Goal: Task Accomplishment & Management: Complete application form

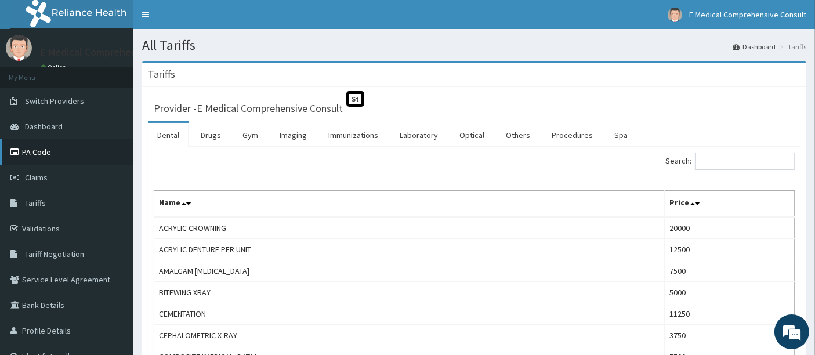
click at [45, 151] on link "PA Code" at bounding box center [66, 152] width 133 height 26
click at [36, 176] on span "Claims" at bounding box center [36, 177] width 23 height 10
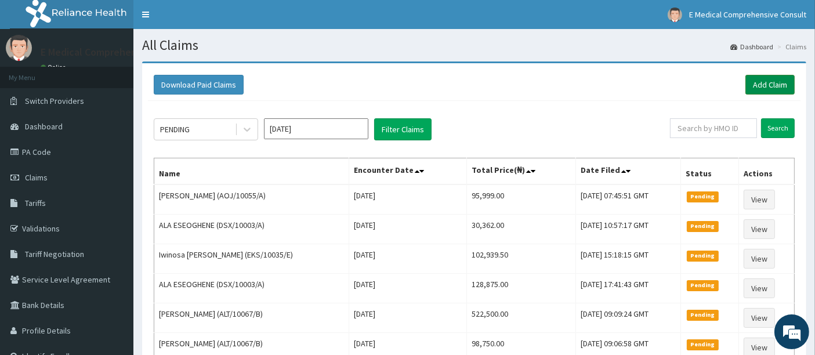
click at [776, 85] on link "Add Claim" at bounding box center [769, 85] width 49 height 20
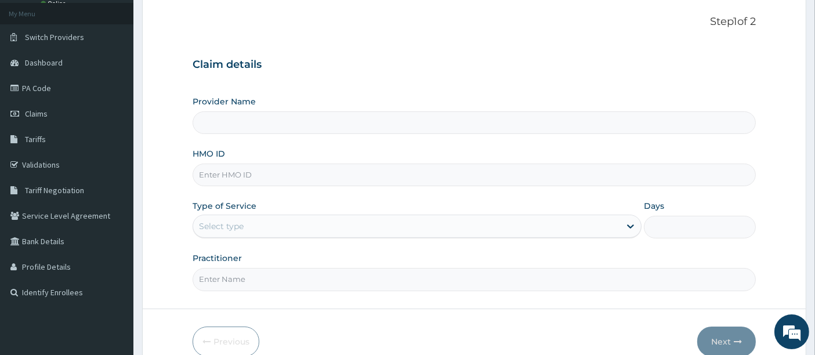
scroll to position [64, 0]
type input "E Medical Comprehensive Consult"
click at [230, 176] on input "HMO ID" at bounding box center [475, 174] width 564 height 23
paste input "DSX/10003/A"
type input "DSX/10003/A"
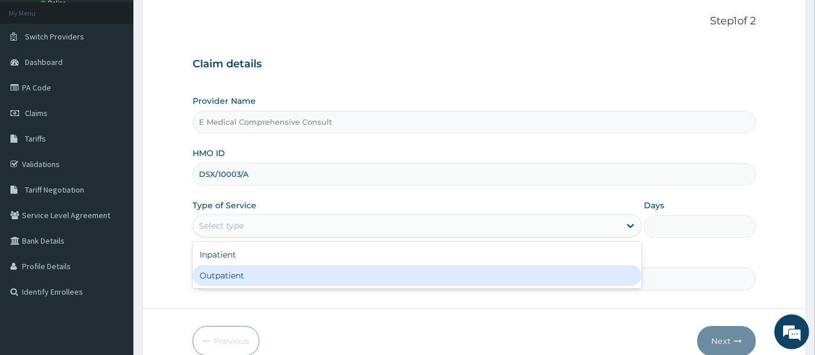
drag, startPoint x: 241, startPoint y: 220, endPoint x: 217, endPoint y: 269, distance: 54.7
click at [217, 237] on div "option Outpatient focused, 2 of 2. 2 results available. Use Up and Down to choo…" at bounding box center [417, 225] width 449 height 23
click at [217, 269] on div "Outpatient" at bounding box center [417, 275] width 449 height 21
type input "1"
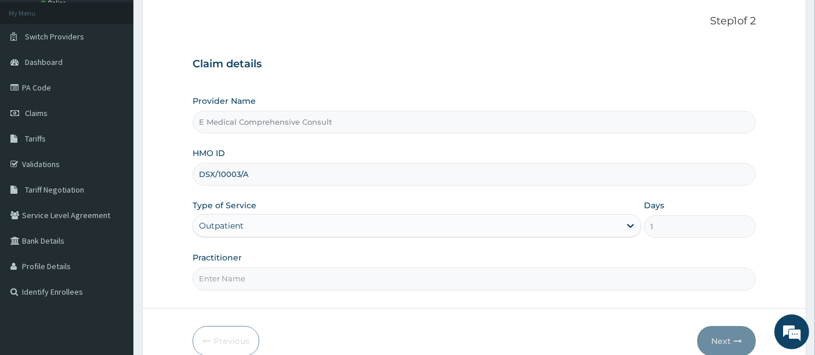
click at [217, 269] on input "Practitioner" at bounding box center [475, 278] width 564 height 23
type input "[PERSON_NAME]"
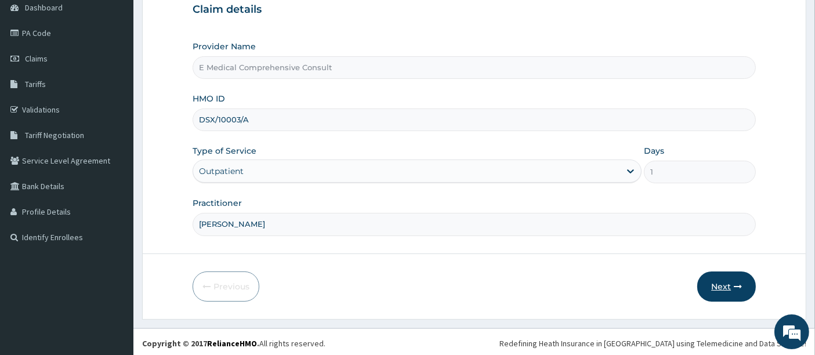
click at [720, 284] on button "Next" at bounding box center [726, 286] width 59 height 30
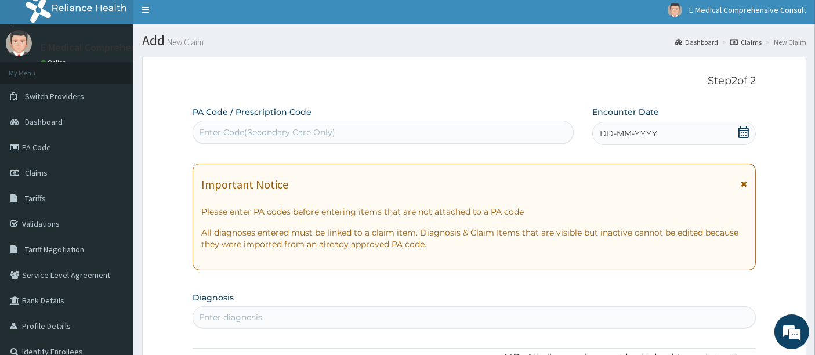
scroll to position [0, 0]
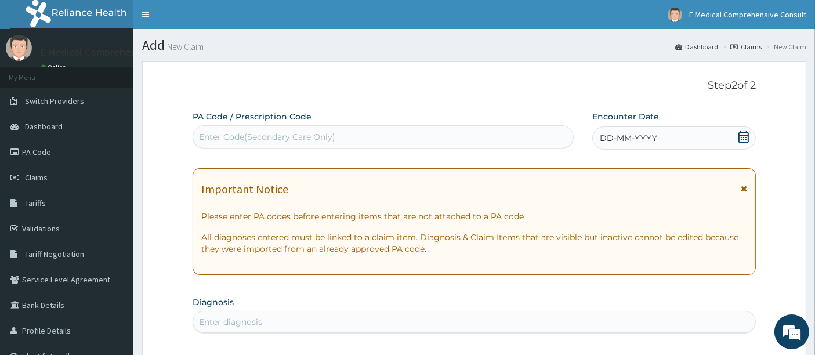
click at [225, 139] on div "Enter Code(Secondary Care Only)" at bounding box center [267, 137] width 136 height 12
paste input "PA/2FBDB0"
type input "PA/2FBDB0"
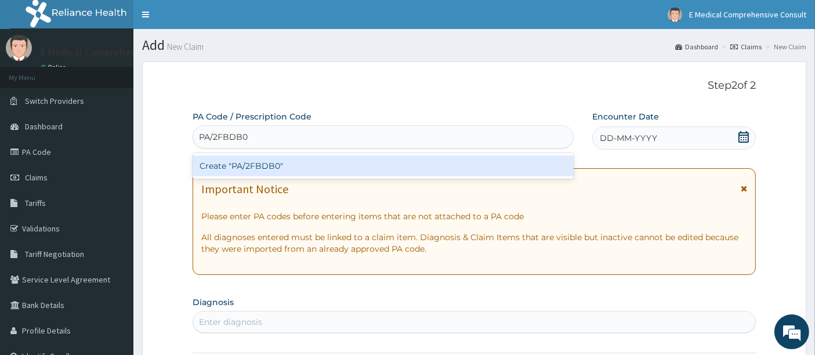
click at [215, 163] on div "Create "PA/2FBDB0"" at bounding box center [384, 165] width 382 height 21
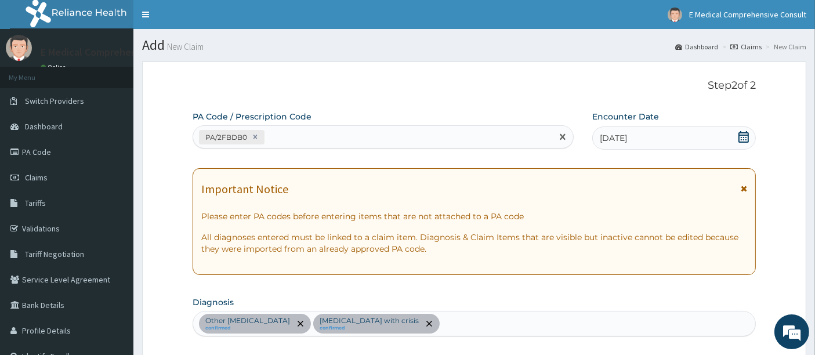
click at [298, 136] on div "PA/2FBDB0" at bounding box center [373, 137] width 360 height 19
paste input "PA/DB7D67"
type input "PA/DB7D67"
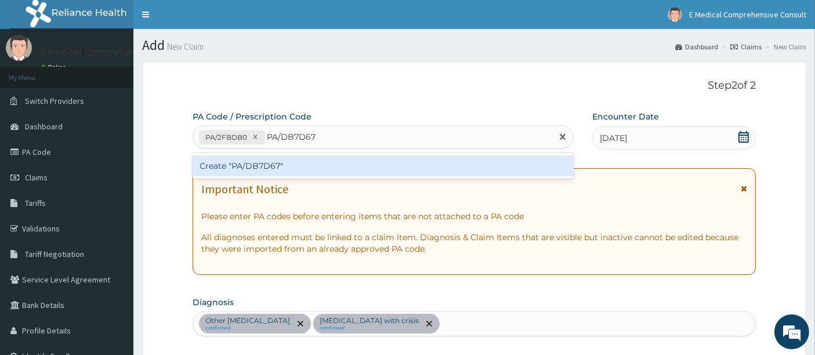
click at [284, 173] on div "Create "PA/DB7D67"" at bounding box center [384, 165] width 382 height 21
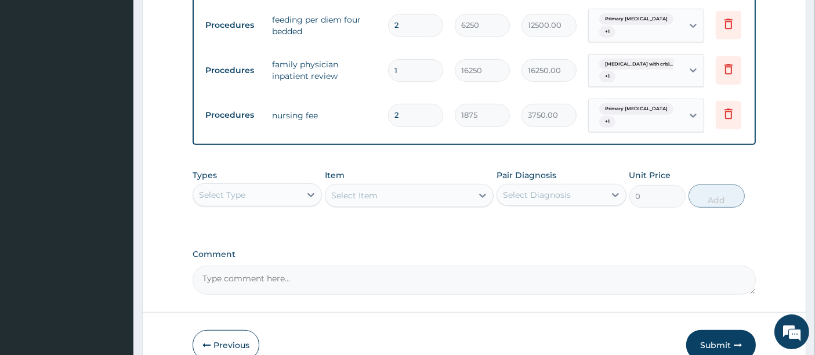
scroll to position [753, 0]
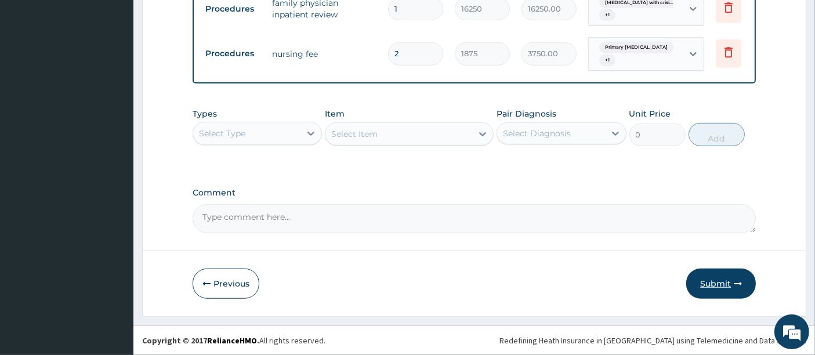
click at [710, 284] on button "Submit" at bounding box center [721, 284] width 70 height 30
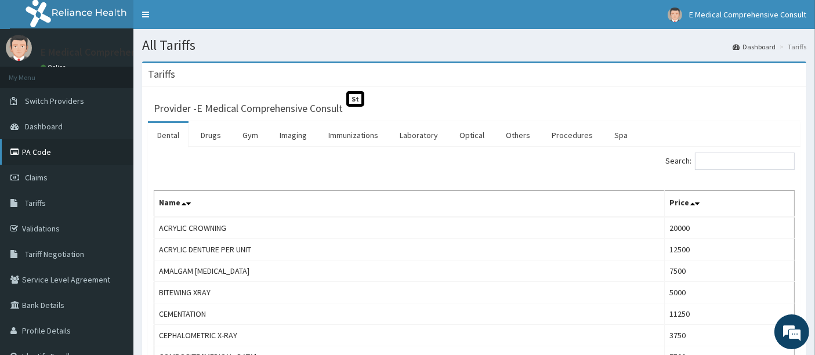
click at [46, 148] on link "PA Code" at bounding box center [66, 152] width 133 height 26
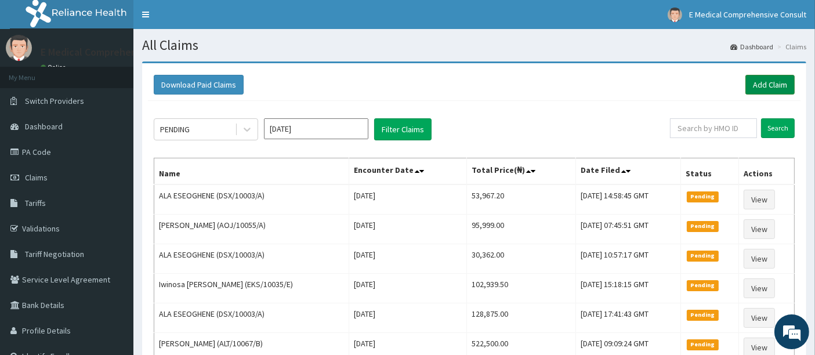
click at [775, 82] on link "Add Claim" at bounding box center [769, 85] width 49 height 20
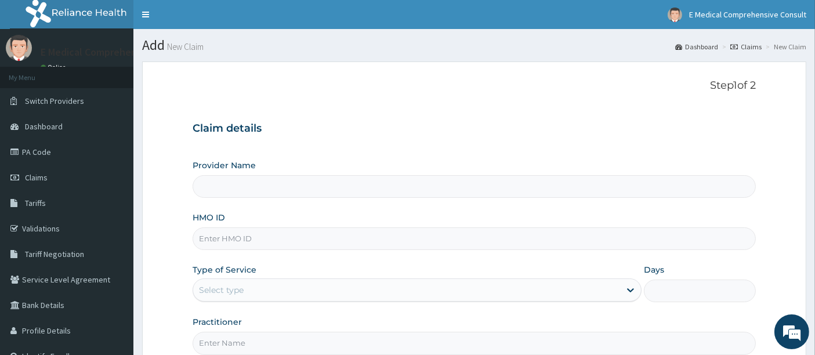
type input "E Medical Comprehensive Consult"
click at [230, 234] on input "HMO ID" at bounding box center [475, 238] width 564 height 23
paste input "FUP/10025/A"
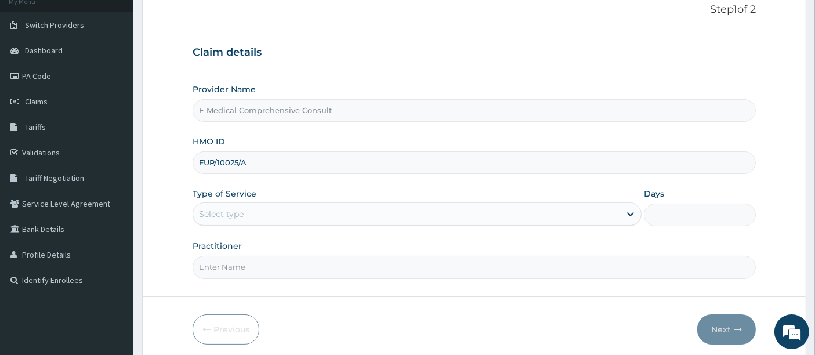
scroll to position [77, 0]
type input "FUP/10025/A"
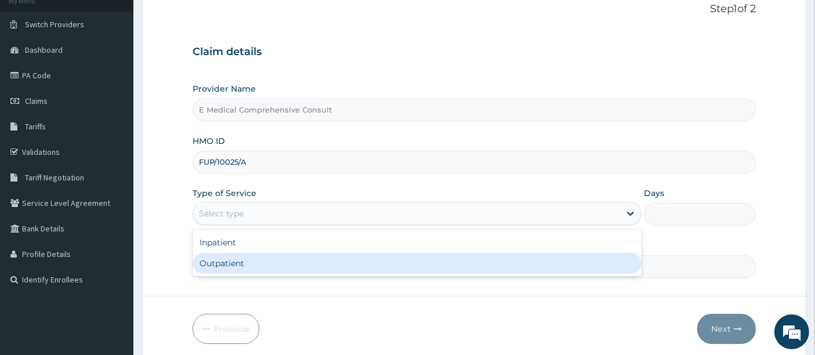
drag, startPoint x: 295, startPoint y: 210, endPoint x: 242, endPoint y: 264, distance: 75.5
click at [242, 225] on div "option Outpatient focused, 2 of 2. 2 results available. Use Up and Down to choo…" at bounding box center [417, 213] width 449 height 23
click at [242, 264] on div "Outpatient" at bounding box center [417, 263] width 449 height 21
type input "1"
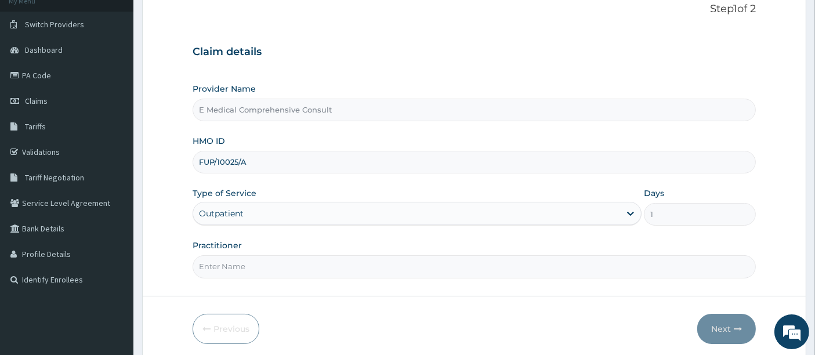
click at [242, 264] on input "Practitioner" at bounding box center [475, 266] width 564 height 23
type input "DR OKAFOR"
click at [725, 329] on button "Next" at bounding box center [726, 329] width 59 height 30
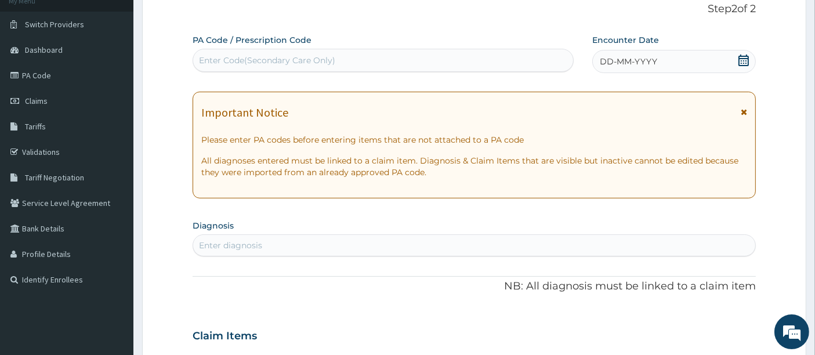
scroll to position [0, 0]
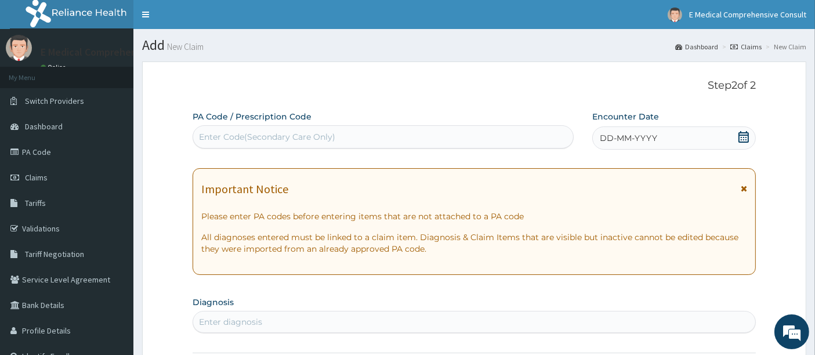
click at [209, 136] on div "Enter Code(Secondary Care Only)" at bounding box center [267, 137] width 136 height 12
paste input "PA/1A55B8"
type input "PA/1A55B8"
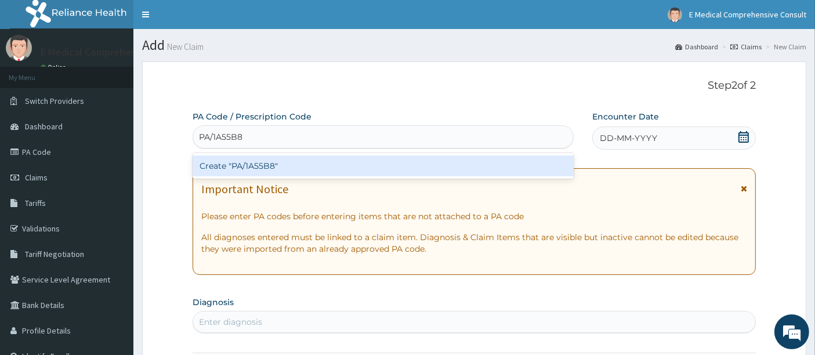
click at [230, 168] on div "Create "PA/1A55B8"" at bounding box center [384, 165] width 382 height 21
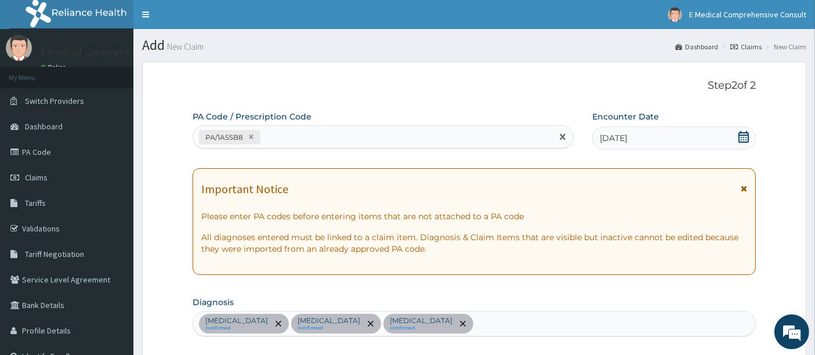
click at [266, 133] on div "PA/1A55B8" at bounding box center [373, 137] width 360 height 19
paste input "PA/E92B07"
type input "PA/E92B07"
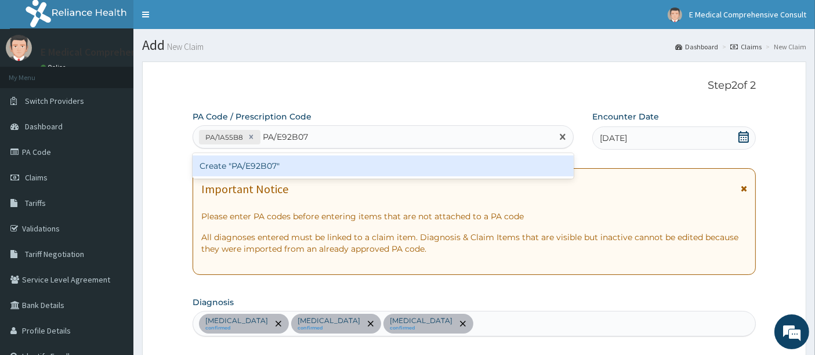
click at [253, 162] on div "Create "PA/E92B07"" at bounding box center [384, 165] width 382 height 21
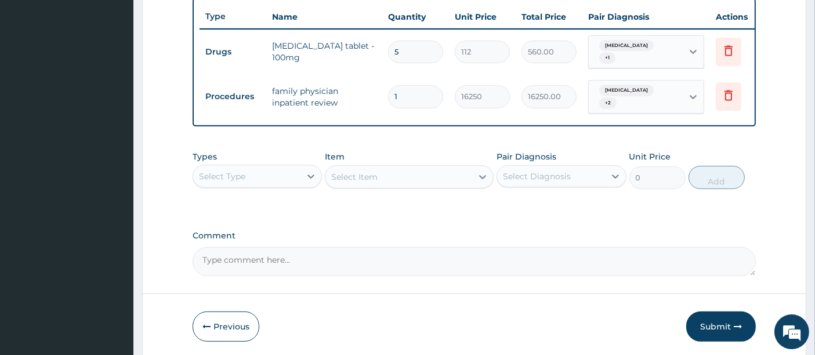
scroll to position [492, 0]
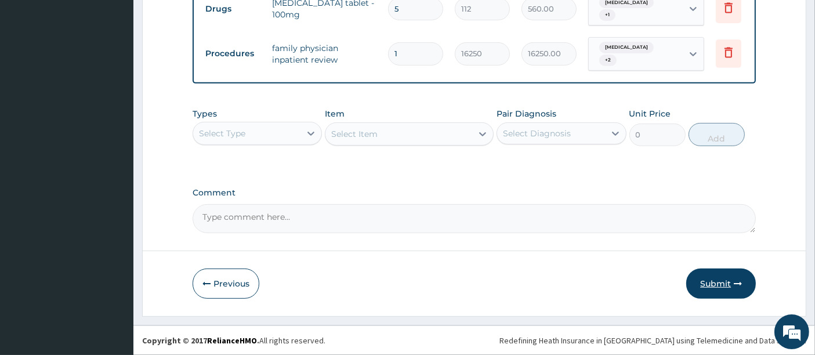
click at [716, 284] on button "Submit" at bounding box center [721, 284] width 70 height 30
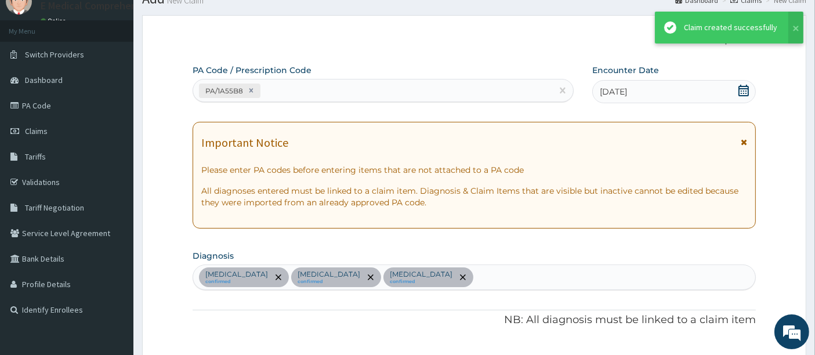
scroll to position [482, 0]
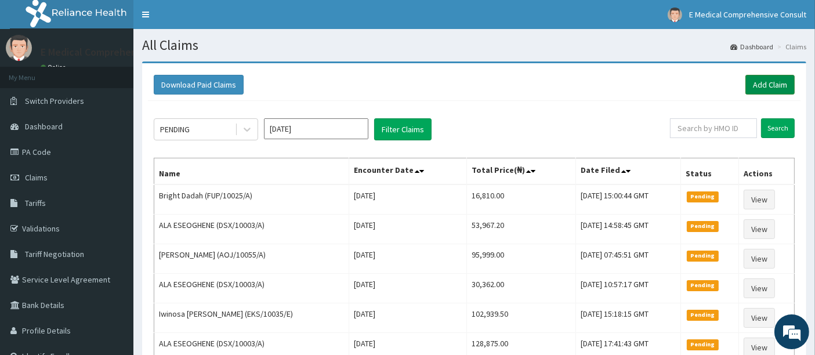
click at [766, 86] on link "Add Claim" at bounding box center [769, 85] width 49 height 20
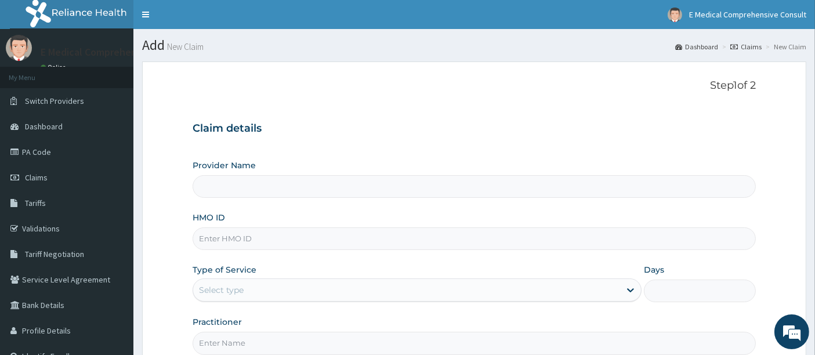
type input "E Medical Comprehensive Consult"
click at [227, 230] on input "HMO ID" at bounding box center [475, 238] width 564 height 23
paste input "EKS/10035/D"
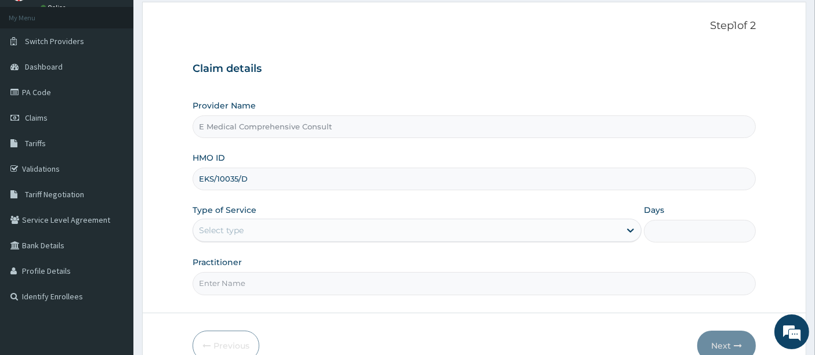
scroll to position [64, 0]
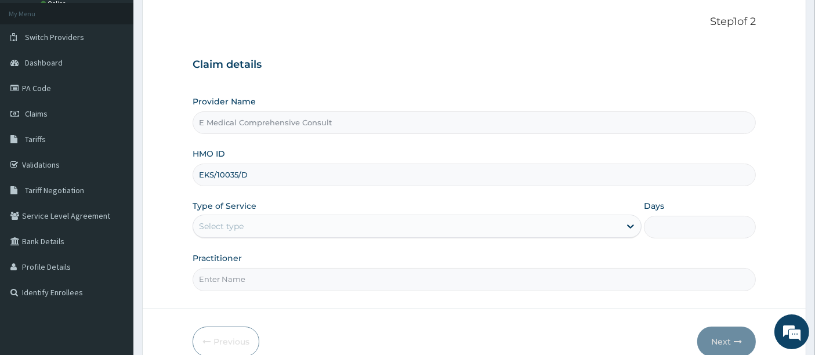
type input "EKS/10035/D"
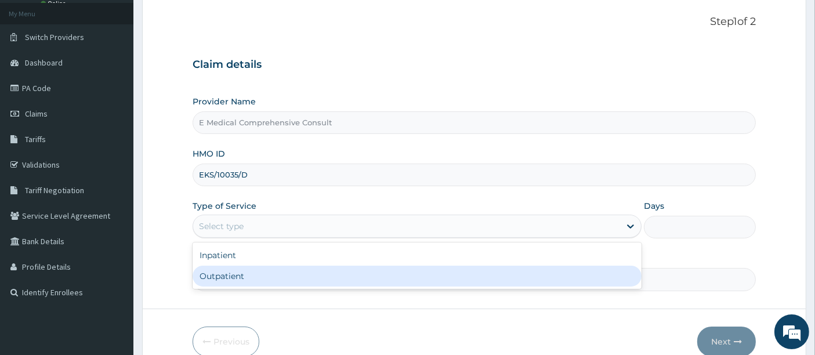
drag, startPoint x: 300, startPoint y: 222, endPoint x: 251, endPoint y: 279, distance: 75.3
click at [251, 238] on div "option Outpatient focused, 2 of 2. 2 results available. Use Up and Down to choo…" at bounding box center [417, 226] width 449 height 23
click at [251, 279] on div "Outpatient" at bounding box center [417, 276] width 449 height 21
type input "1"
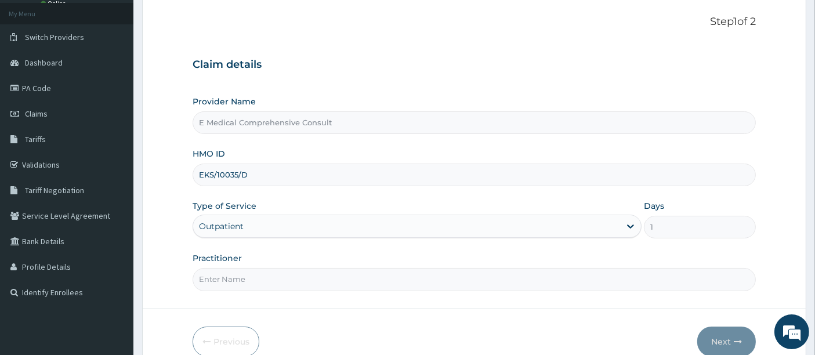
click at [251, 279] on input "Practitioner" at bounding box center [475, 279] width 564 height 23
type input "[PERSON_NAME]"
click at [705, 331] on button "Next" at bounding box center [726, 341] width 59 height 30
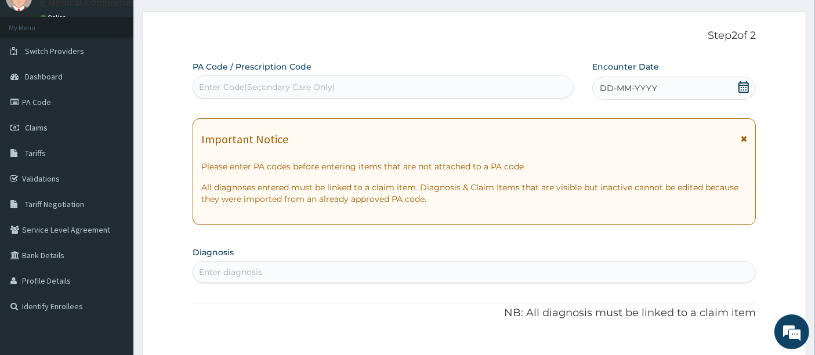
scroll to position [49, 0]
click at [219, 95] on div "Enter Code(Secondary Care Only)" at bounding box center [383, 87] width 380 height 19
paste input "PA/EFA252"
type input "PA/EFA252"
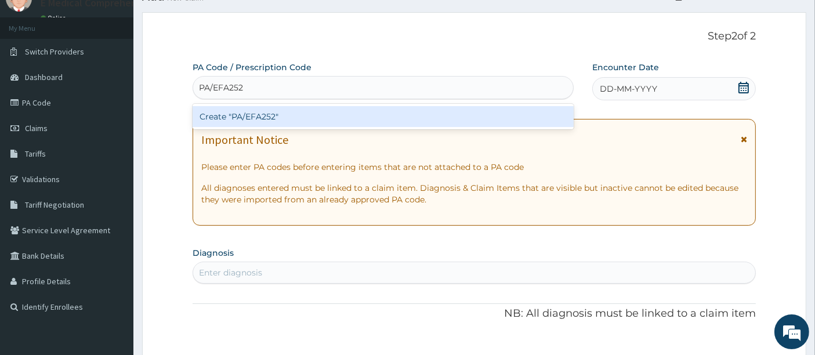
click at [234, 115] on div "Create "PA/EFA252"" at bounding box center [384, 116] width 382 height 21
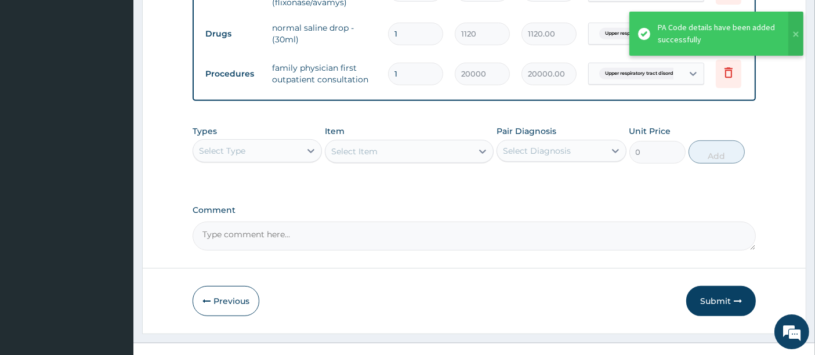
scroll to position [560, 0]
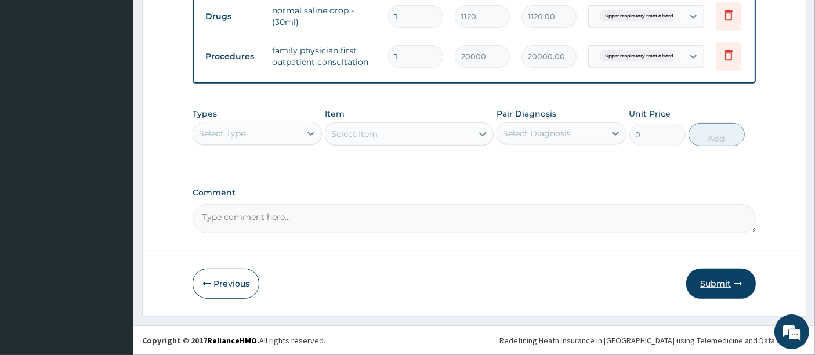
click at [711, 279] on button "Submit" at bounding box center [721, 284] width 70 height 30
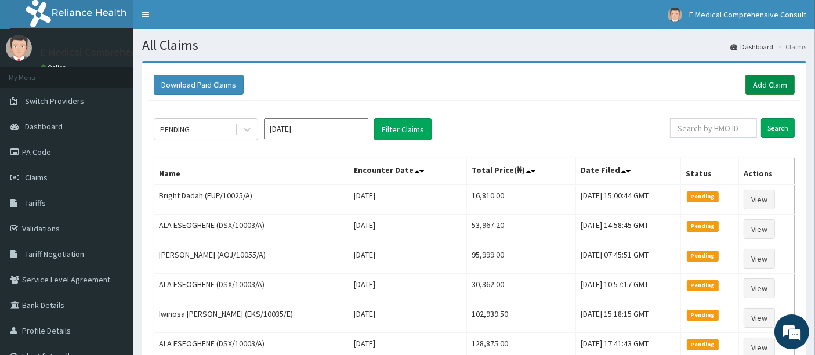
click at [759, 81] on link "Add Claim" at bounding box center [769, 85] width 49 height 20
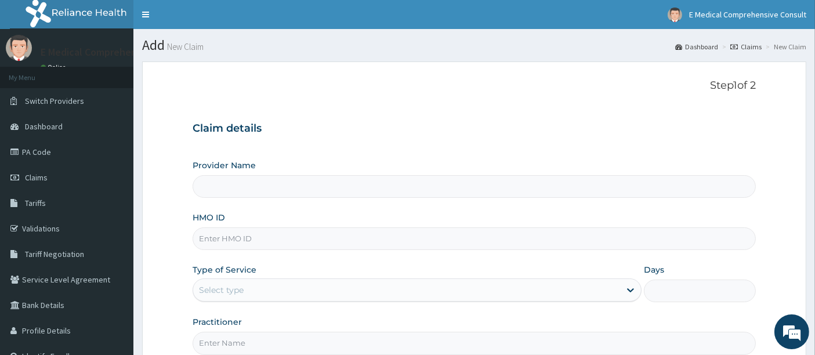
type input "E Medical Comprehensive Consult"
click at [223, 235] on input "HMO ID" at bounding box center [475, 238] width 564 height 23
paste input "AOJ/10055/A"
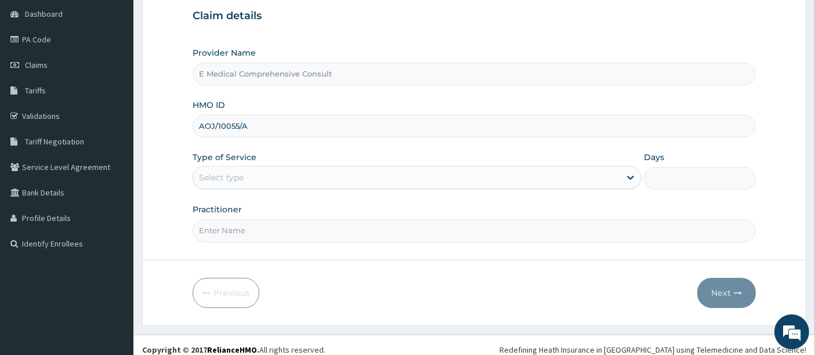
scroll to position [113, 0]
type input "AOJ/10055/A"
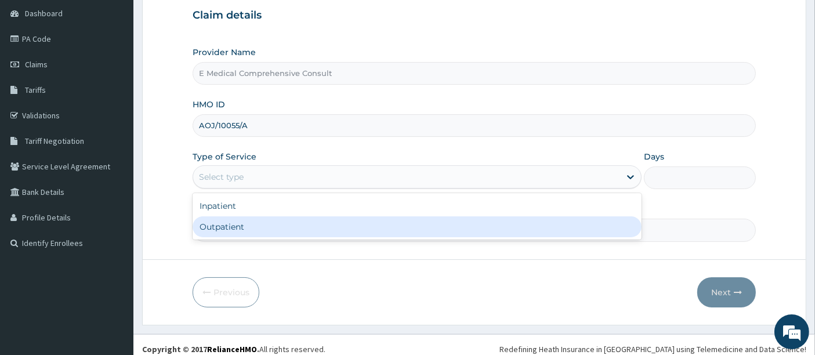
drag, startPoint x: 244, startPoint y: 174, endPoint x: 238, endPoint y: 228, distance: 54.2
click at [238, 188] on div "option Outpatient focused, 2 of 2. 2 results available. Use Up and Down to choo…" at bounding box center [417, 176] width 449 height 23
click at [238, 228] on div "Outpatient" at bounding box center [417, 226] width 449 height 21
type input "1"
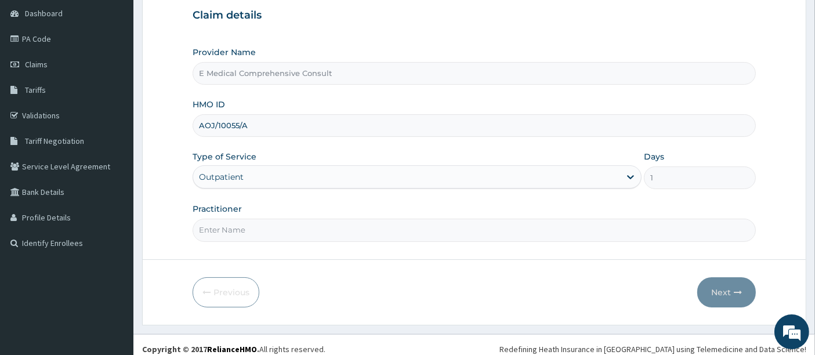
click at [238, 228] on input "Practitioner" at bounding box center [475, 230] width 564 height 23
type input "[PERSON_NAME]"
click at [722, 291] on button "Next" at bounding box center [726, 292] width 59 height 30
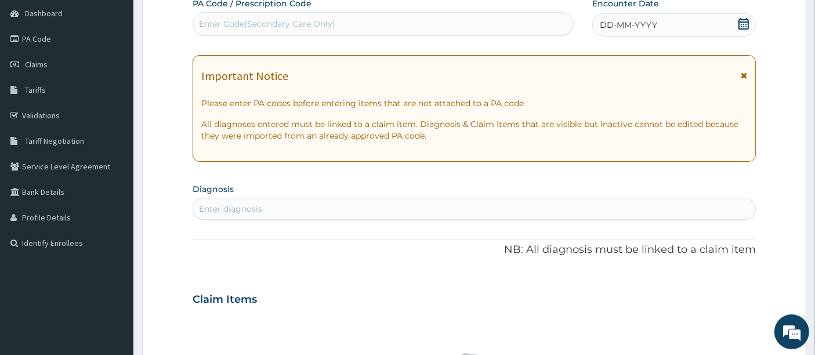
scroll to position [0, 0]
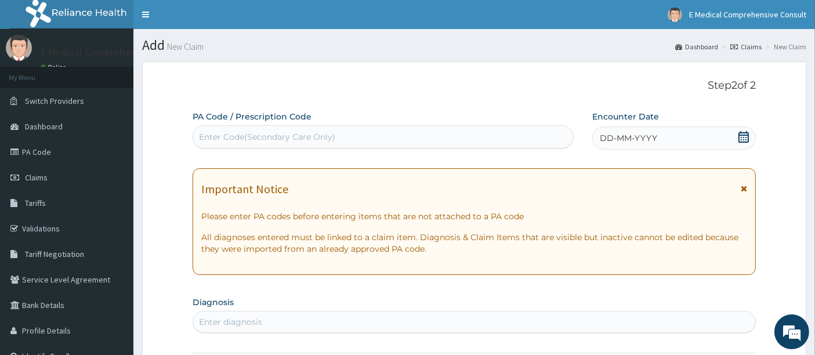
click at [211, 141] on div "Enter Code(Secondary Care Only)" at bounding box center [267, 137] width 136 height 12
paste input "PA/ECCDB0"
type input "PA/ECCDB0"
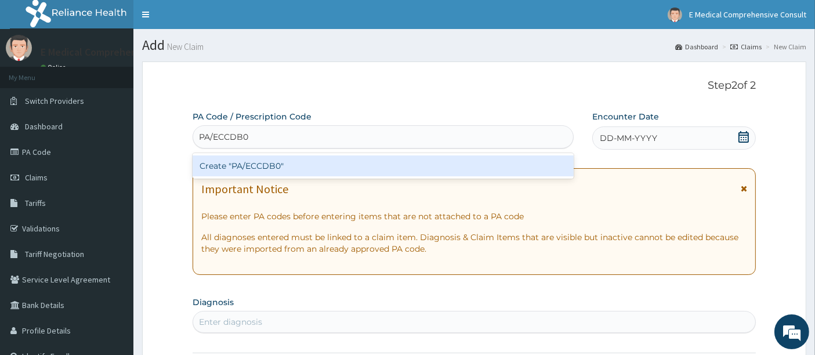
click at [232, 167] on div "Create "PA/ECCDB0"" at bounding box center [384, 165] width 382 height 21
